Goal: Information Seeking & Learning: Compare options

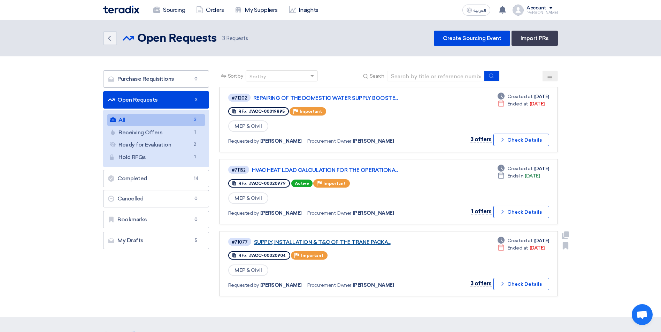
click at [342, 244] on link "SUPPLY, INSTALLATION & T&C OF THE TRANE PACKA..." at bounding box center [341, 242] width 174 height 6
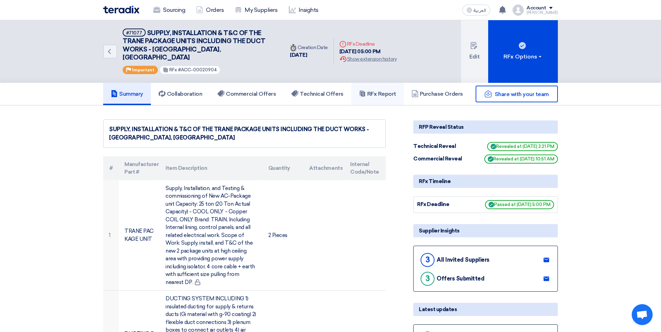
click at [390, 90] on link "RFx Report" at bounding box center [377, 94] width 53 height 22
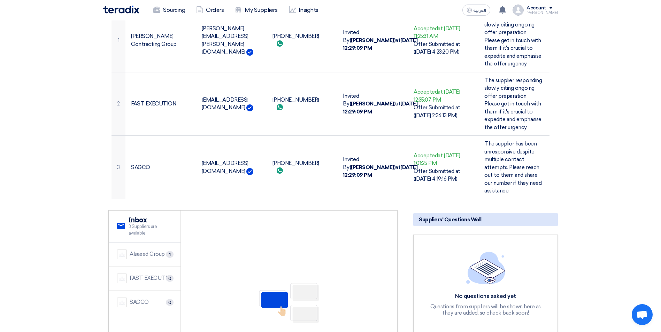
scroll to position [801, 0]
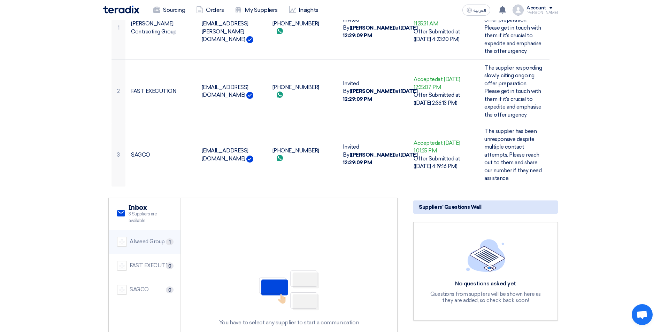
click at [130, 238] on div "Alsaeed Group" at bounding box center [147, 242] width 35 height 8
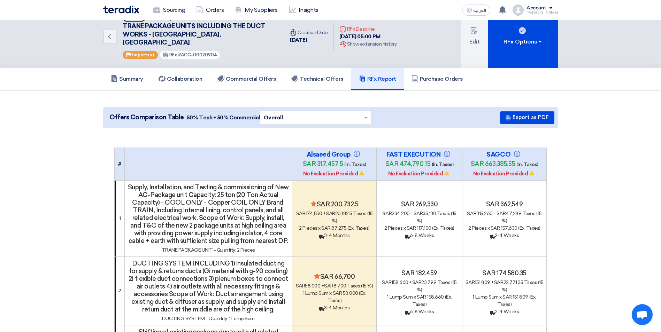
scroll to position [0, 0]
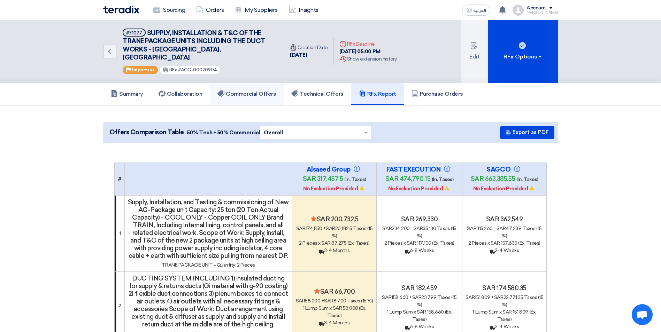
click at [259, 91] on h5 "Commercial Offers" at bounding box center [246, 94] width 59 height 7
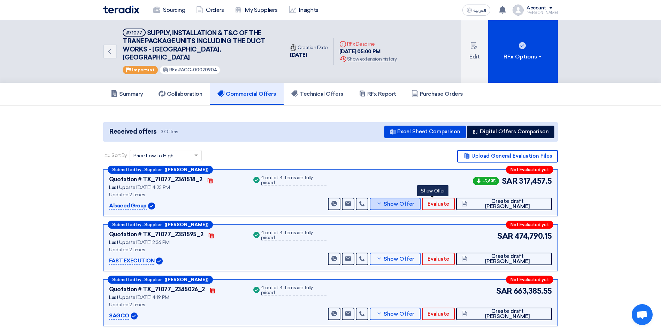
click at [421, 198] on button "Show Offer" at bounding box center [395, 204] width 51 height 13
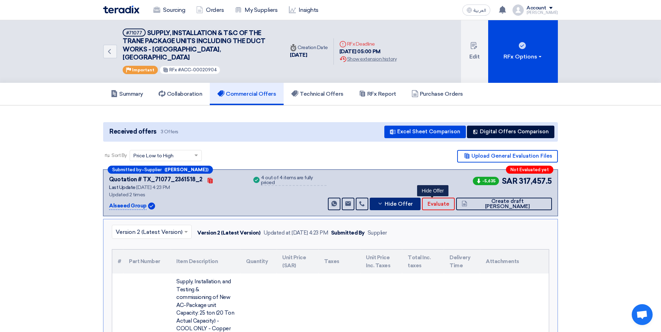
click at [421, 198] on button "Hide Offer" at bounding box center [395, 204] width 51 height 13
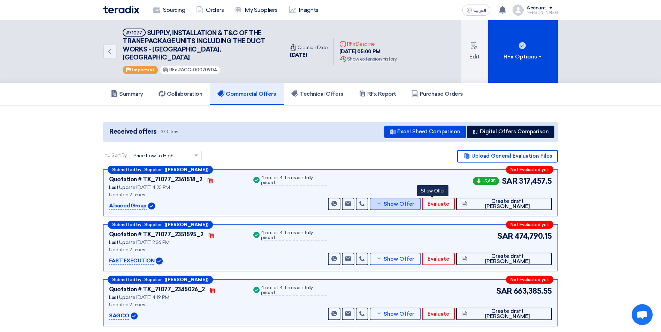
click at [421, 198] on button "Show Offer" at bounding box center [395, 204] width 51 height 13
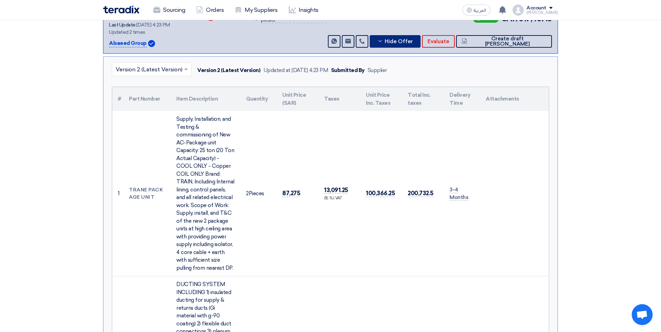
scroll to position [174, 0]
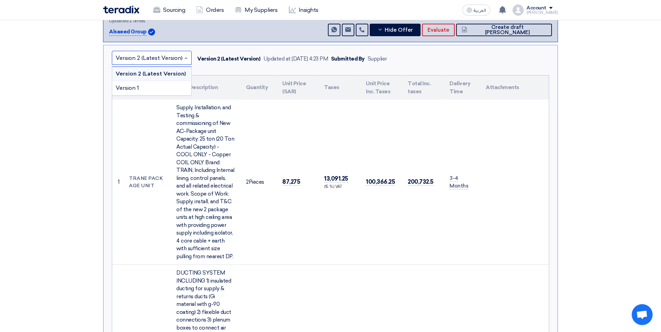
click at [182, 52] on div at bounding box center [151, 57] width 79 height 11
click at [167, 81] on div "Version 1" at bounding box center [151, 88] width 79 height 14
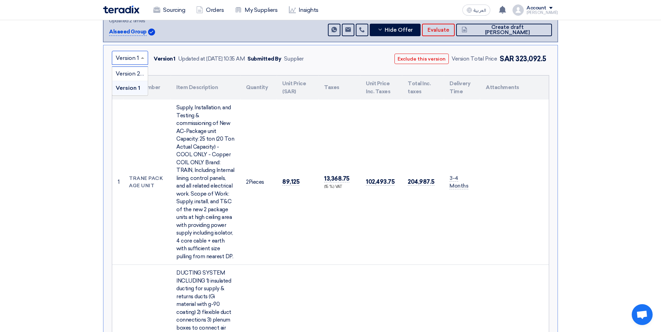
click at [139, 52] on div at bounding box center [130, 57] width 36 height 11
click at [137, 70] on span "Version 2 (Latest Version)" at bounding box center [149, 73] width 67 height 7
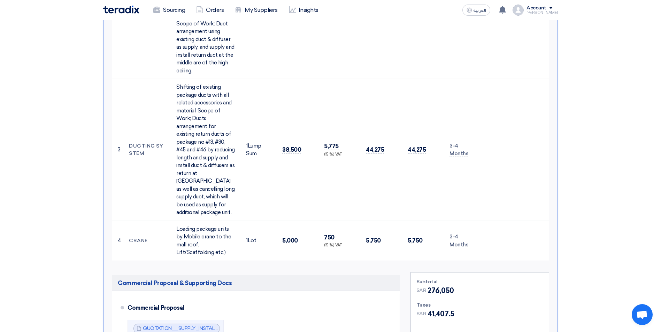
scroll to position [523, 0]
